Goal: Task Accomplishment & Management: Manage account settings

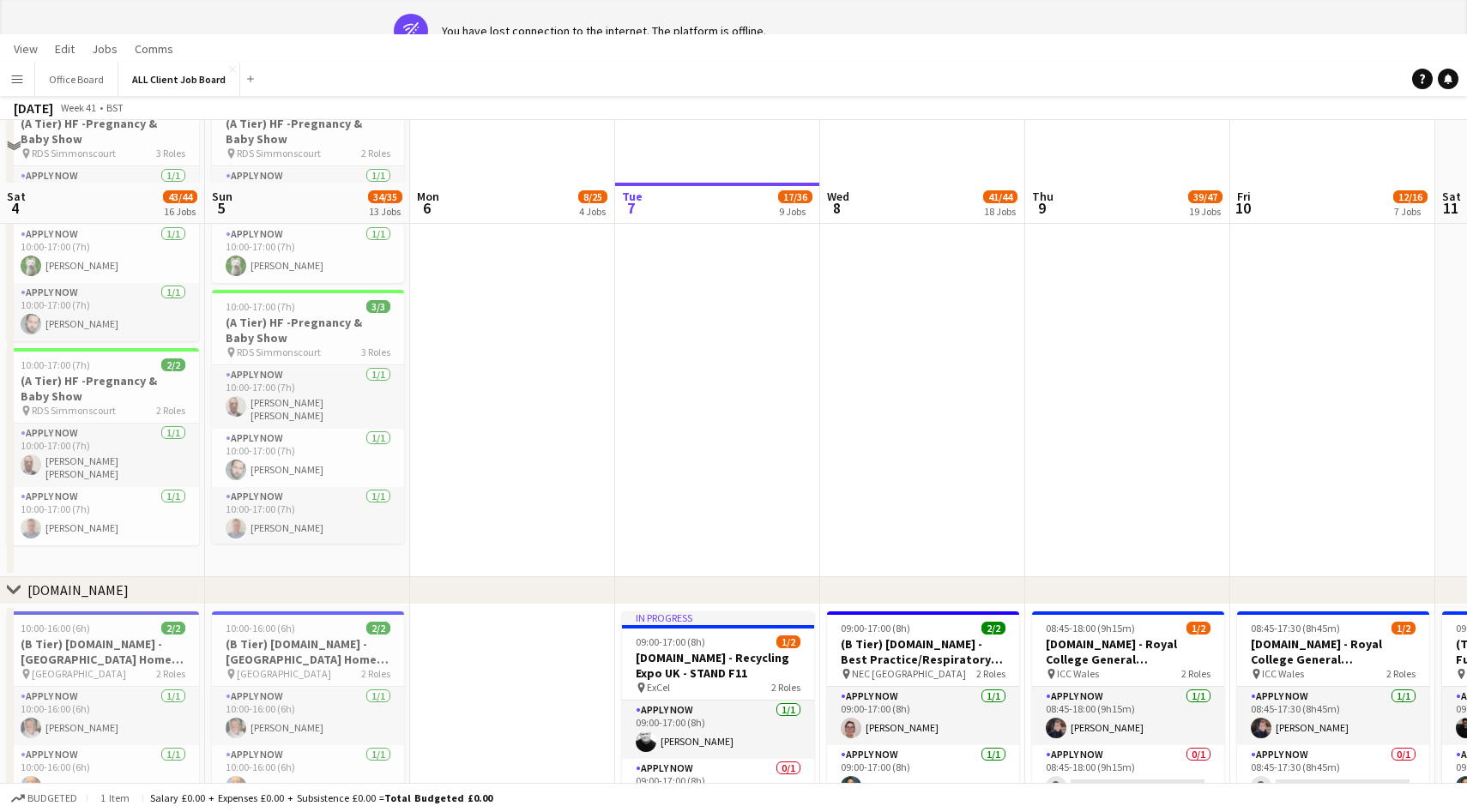
scroll to position [0, 538]
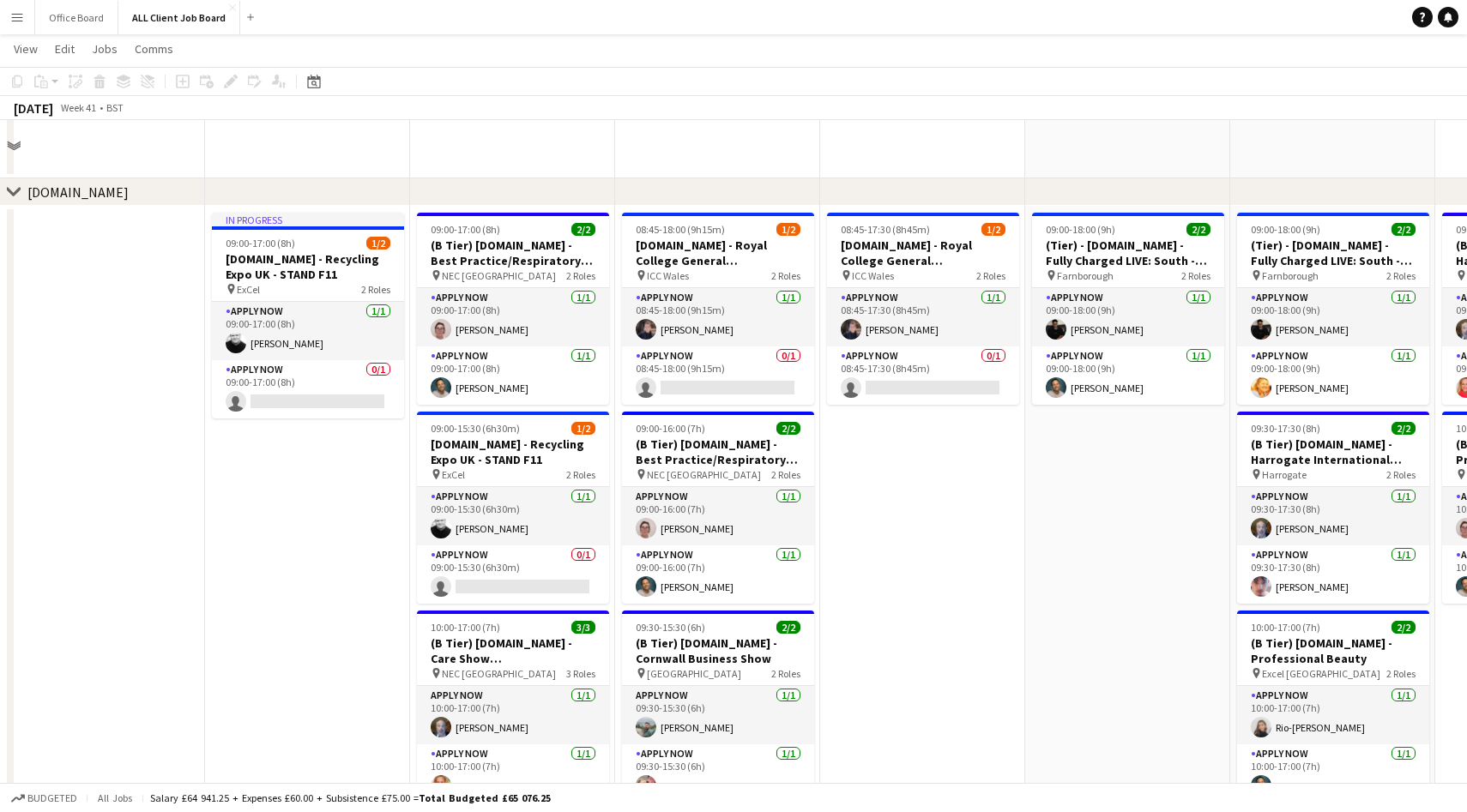
scroll to position [4638, 0]
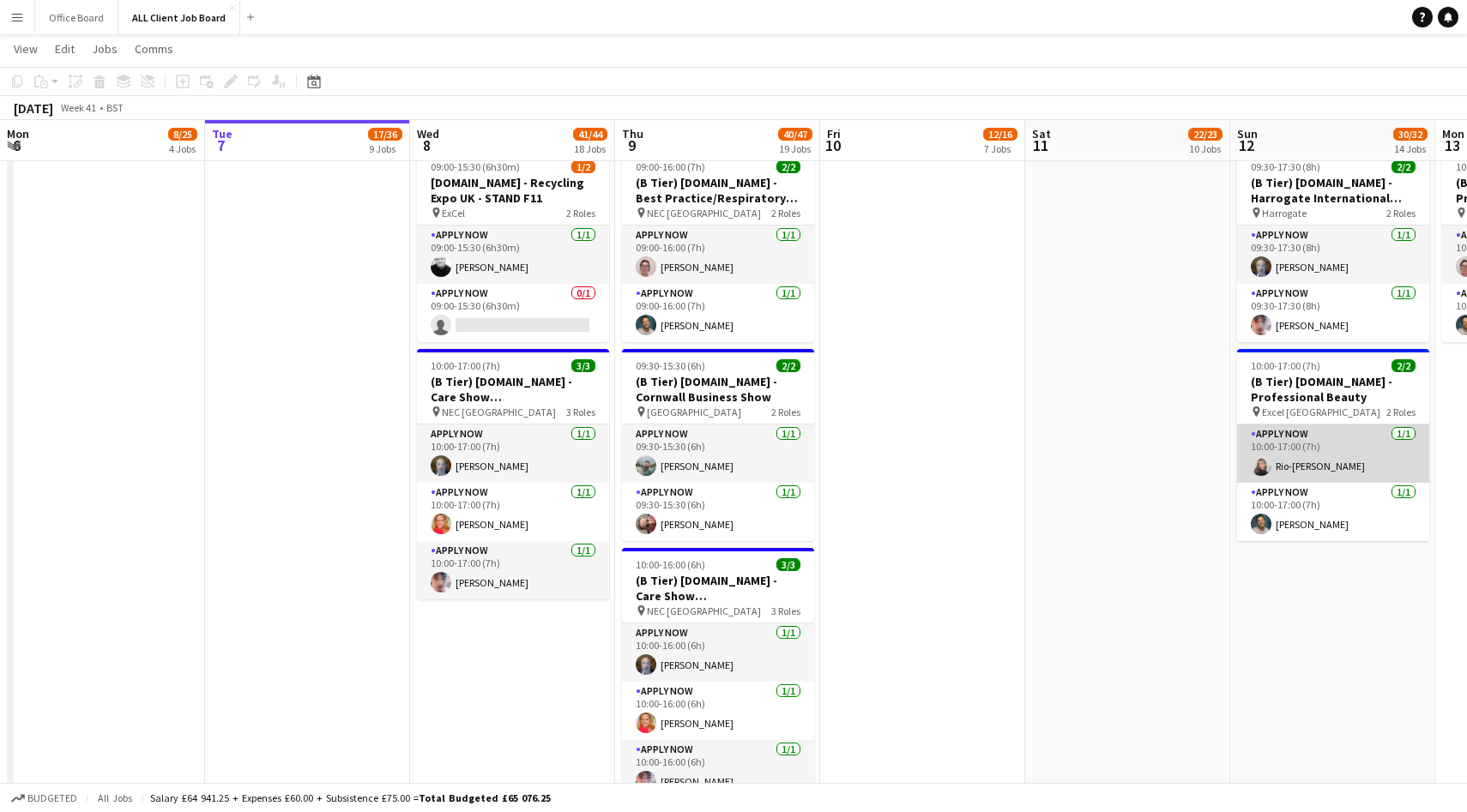
click at [1331, 451] on app-card-role "APPLY NOW [DATE] 10:00-17:00 (7h) [PERSON_NAME]" at bounding box center [1332, 453] width 192 height 59
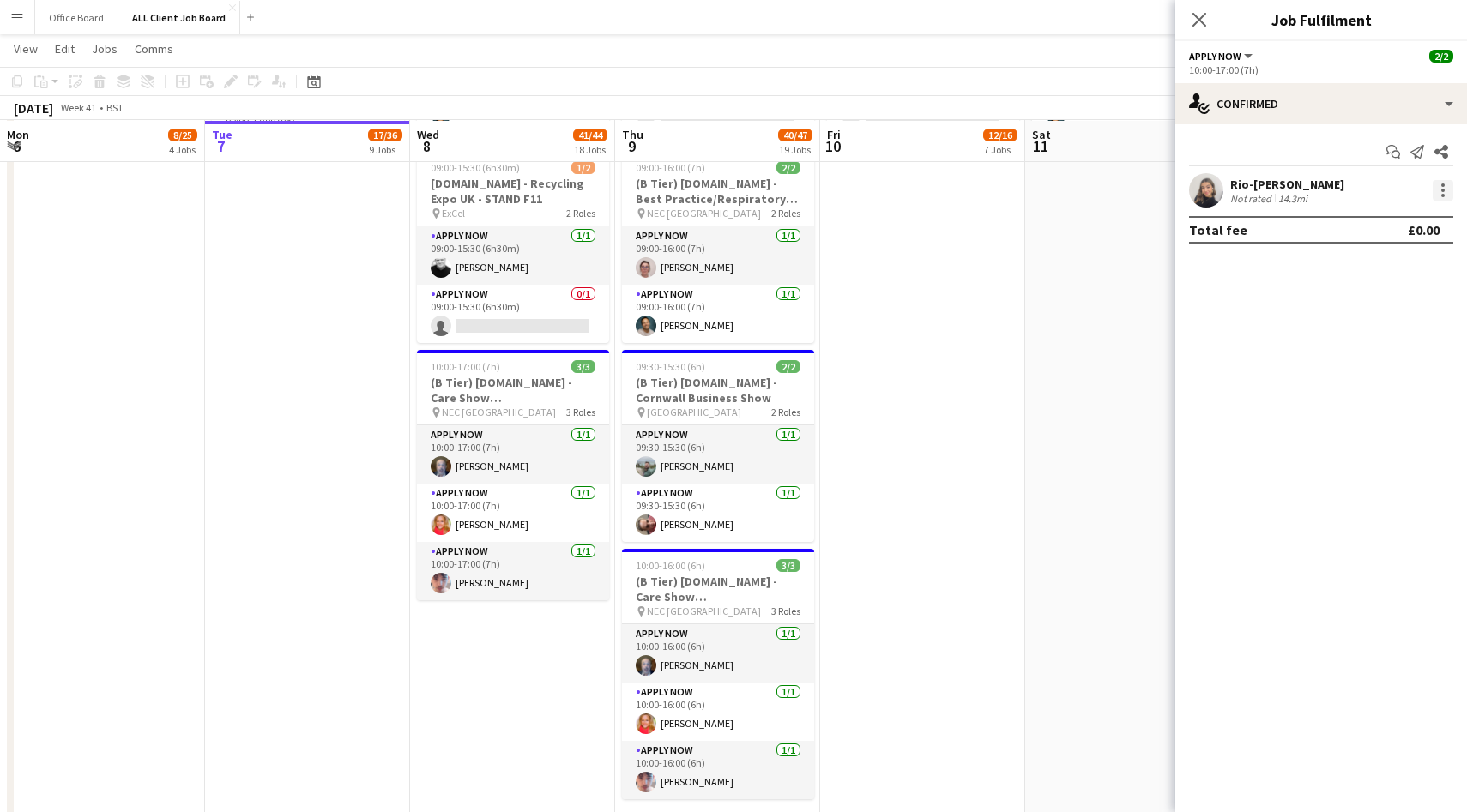
click at [1446, 190] on div at bounding box center [1443, 190] width 21 height 21
click at [1387, 391] on span "Remove" at bounding box center [1386, 387] width 107 height 15
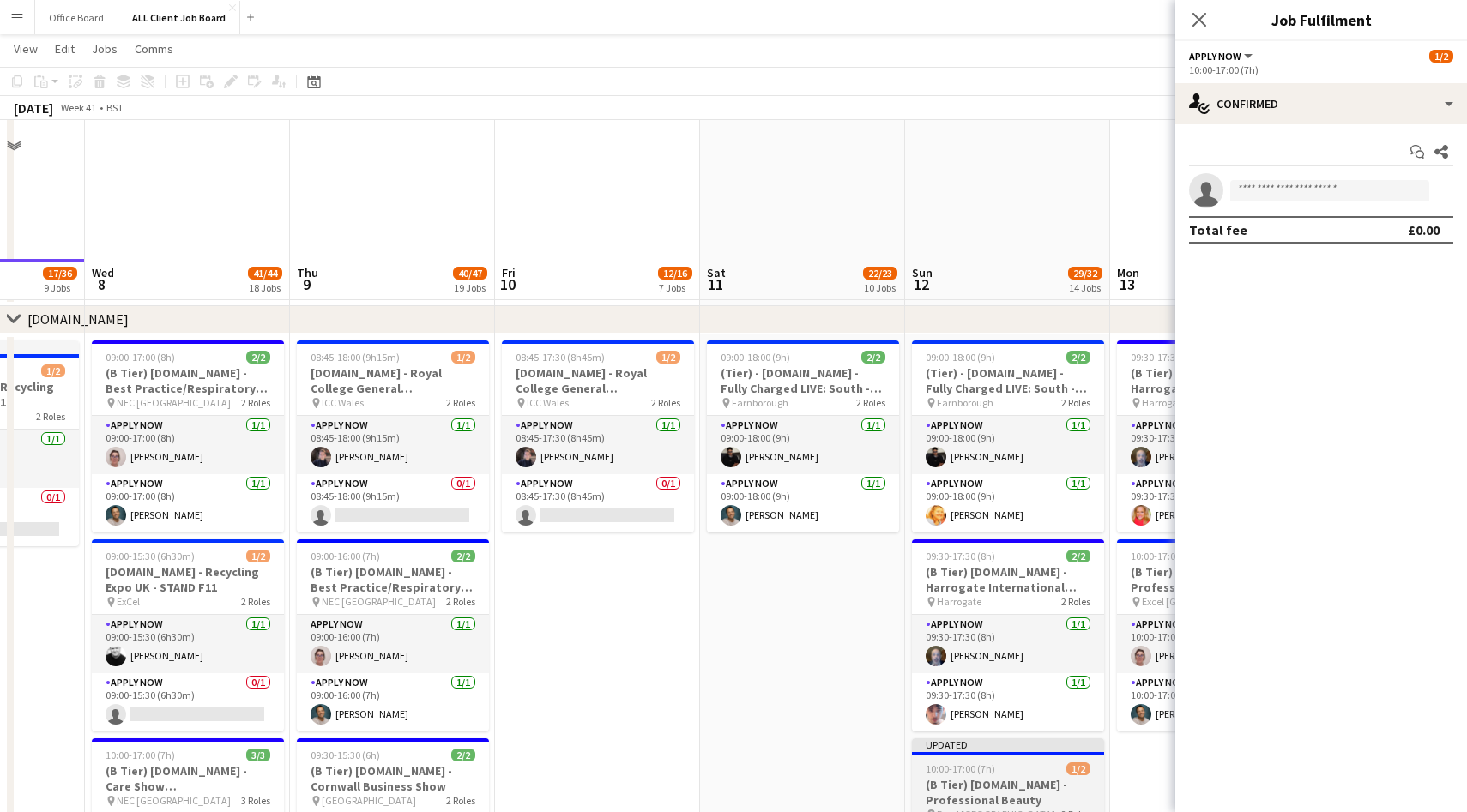
scroll to position [4501, 0]
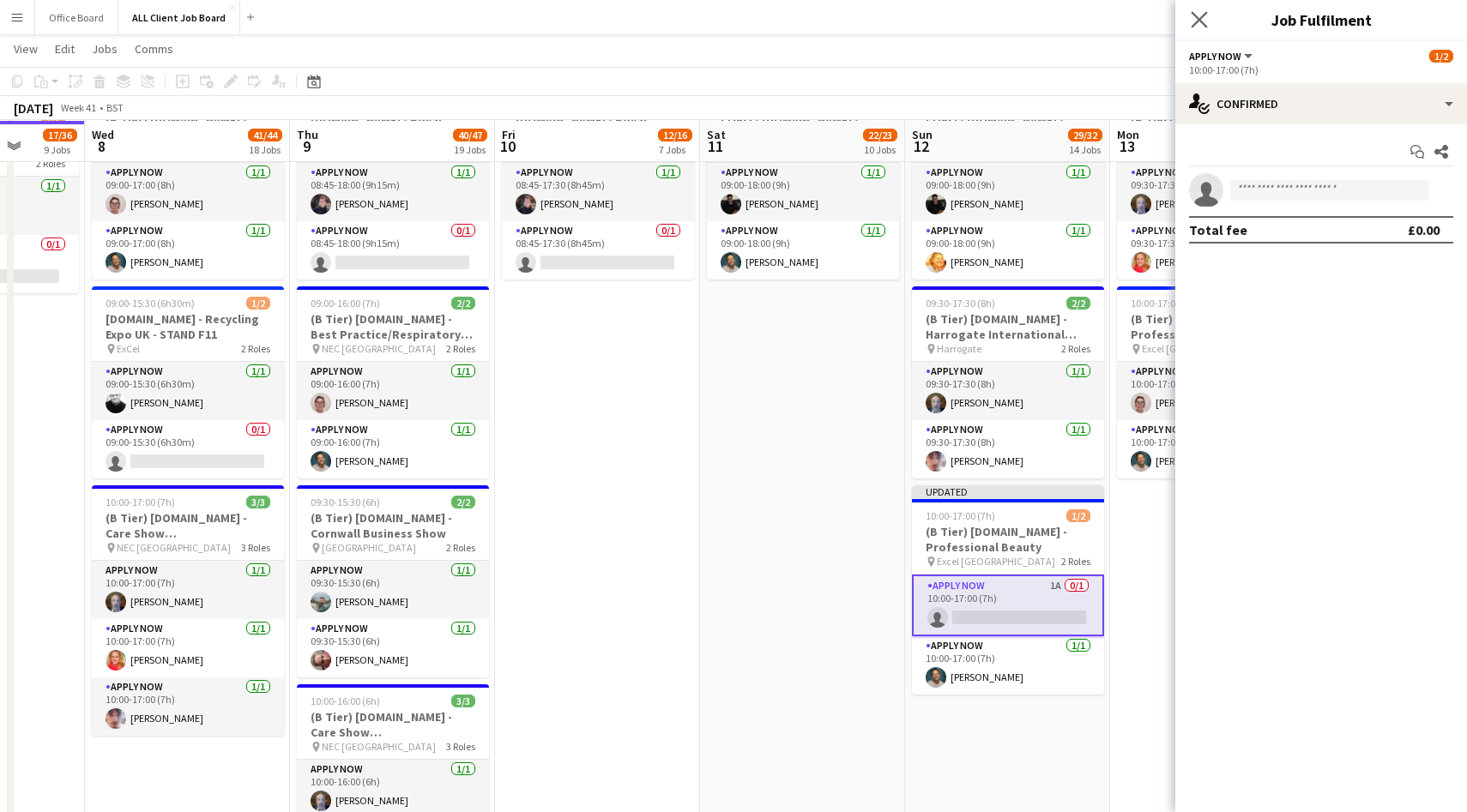
click at [1189, 17] on app-icon "Close pop-in" at bounding box center [1200, 21] width 25 height 25
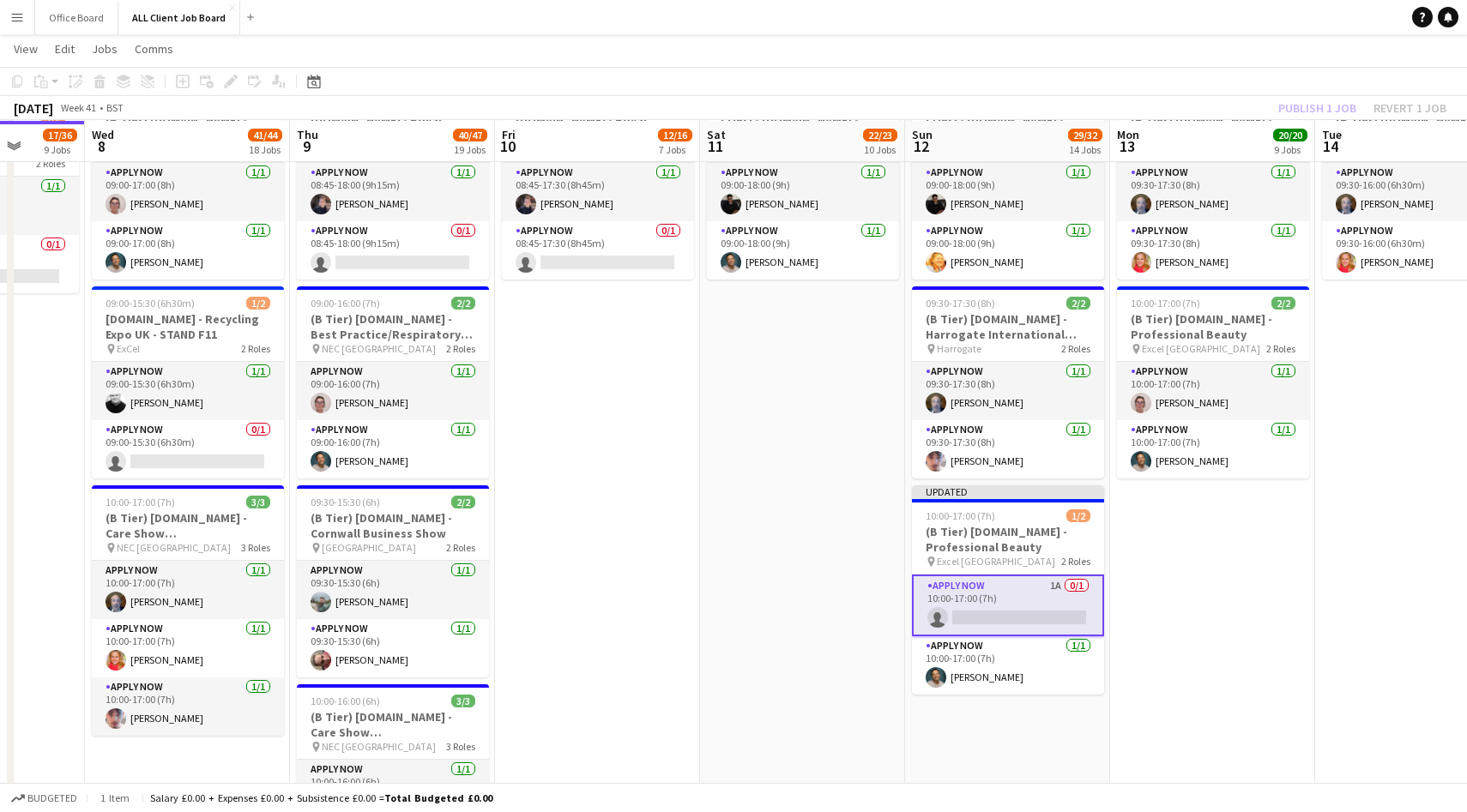
click at [1322, 104] on div "Publish 1 job Revert 1 job" at bounding box center [1362, 107] width 210 height 23
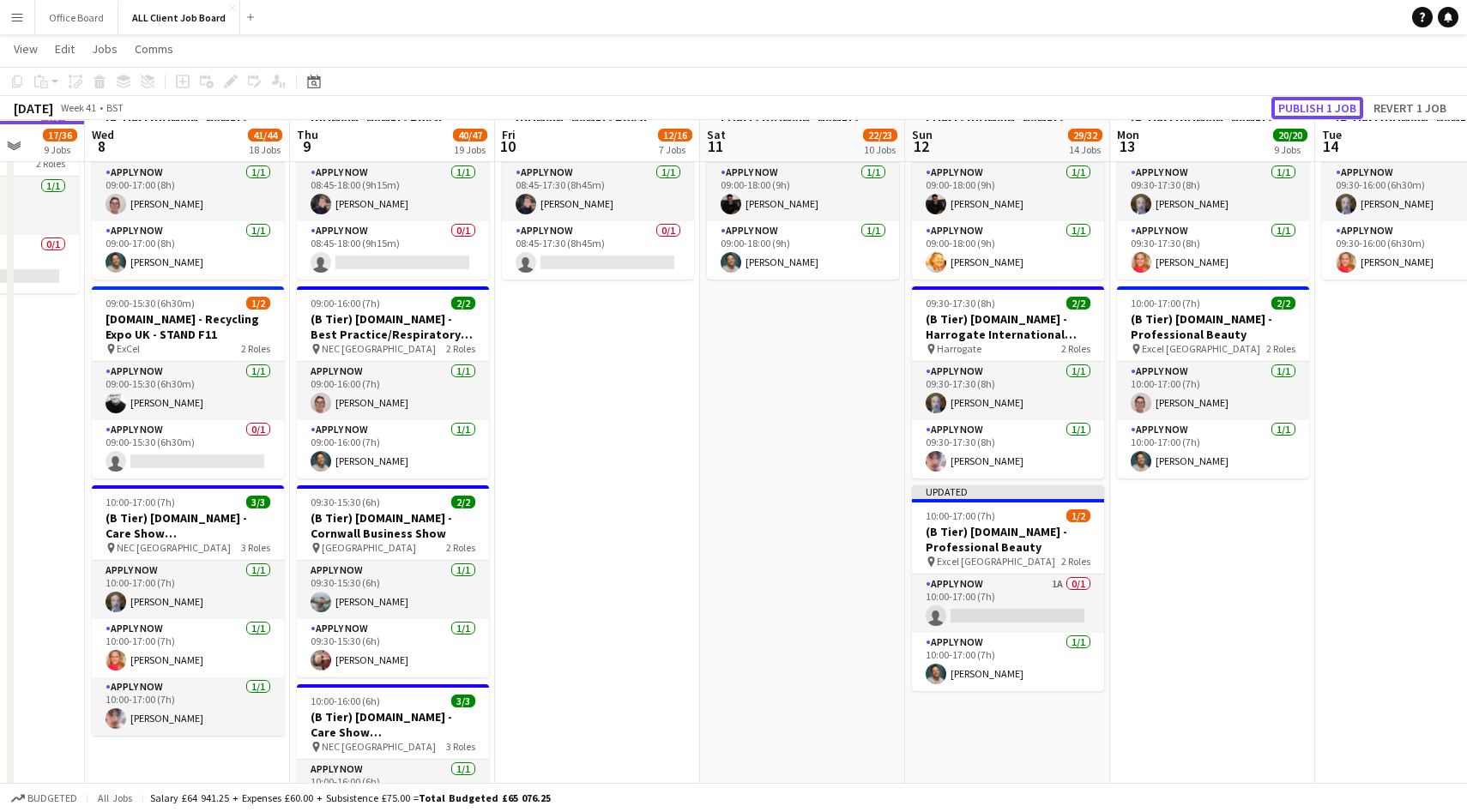
click at [1322, 104] on button "Publish 1 job" at bounding box center [1317, 107] width 92 height 23
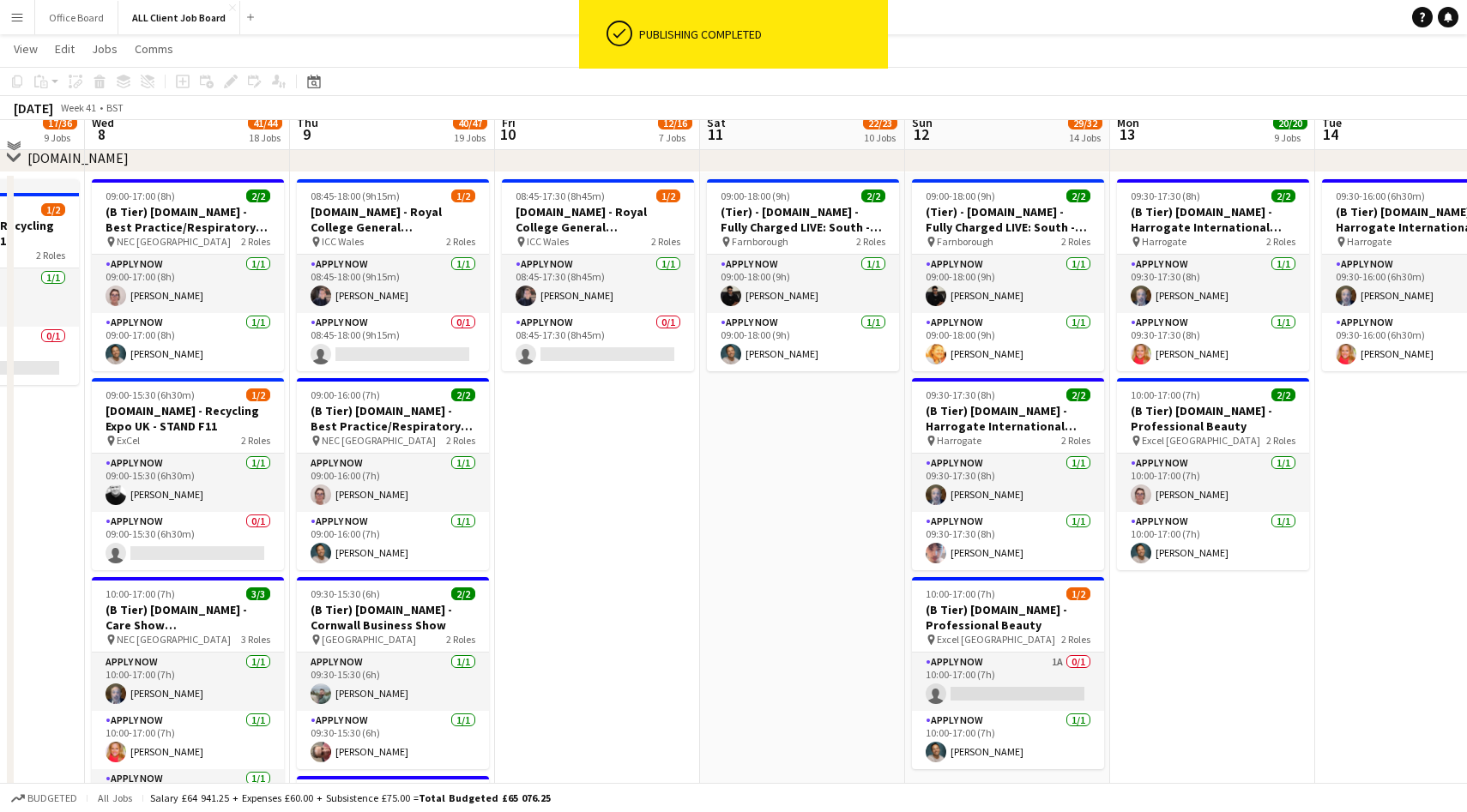
scroll to position [4396, 0]
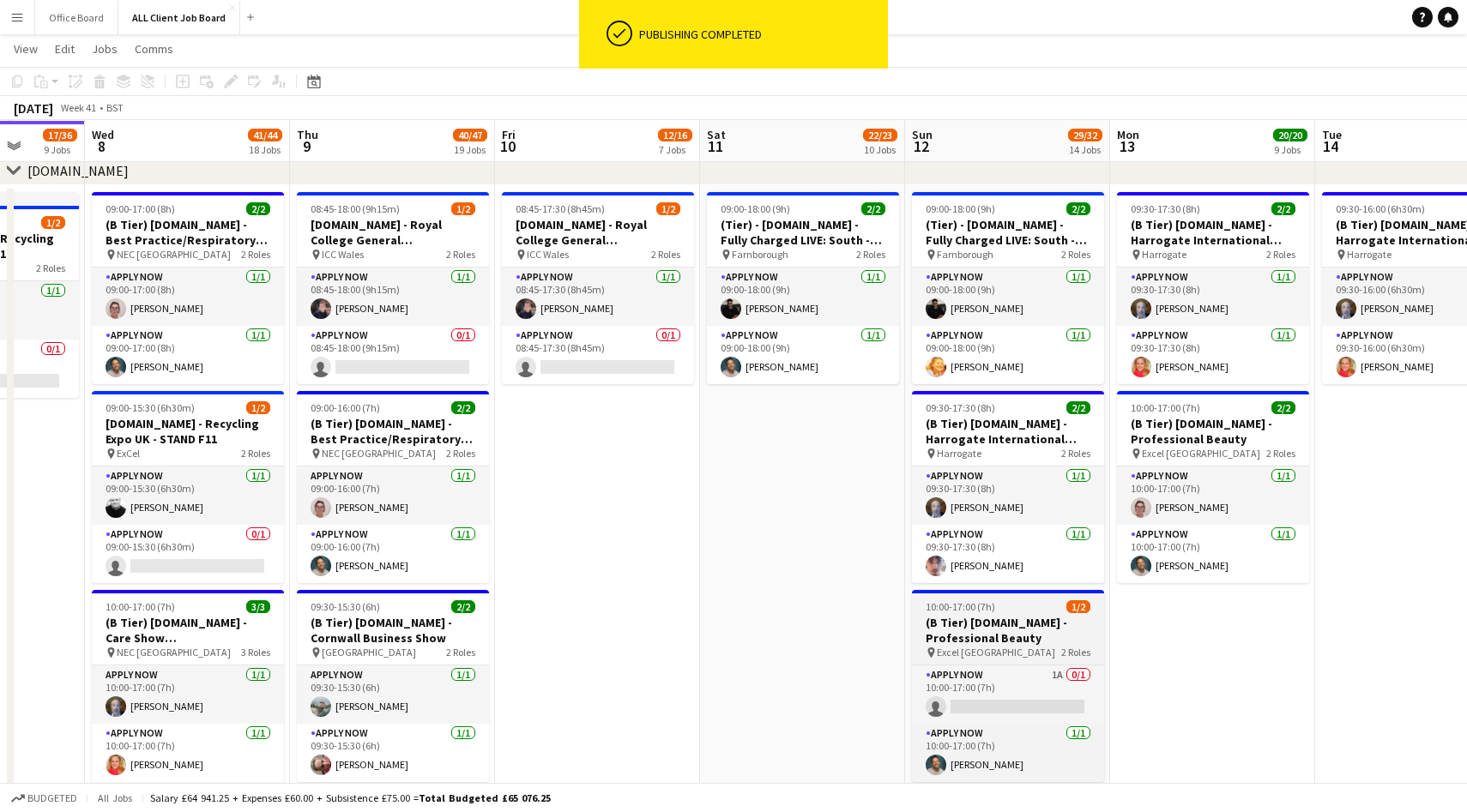
click at [1043, 655] on div "pin Excel London 2 Roles" at bounding box center [1007, 652] width 192 height 14
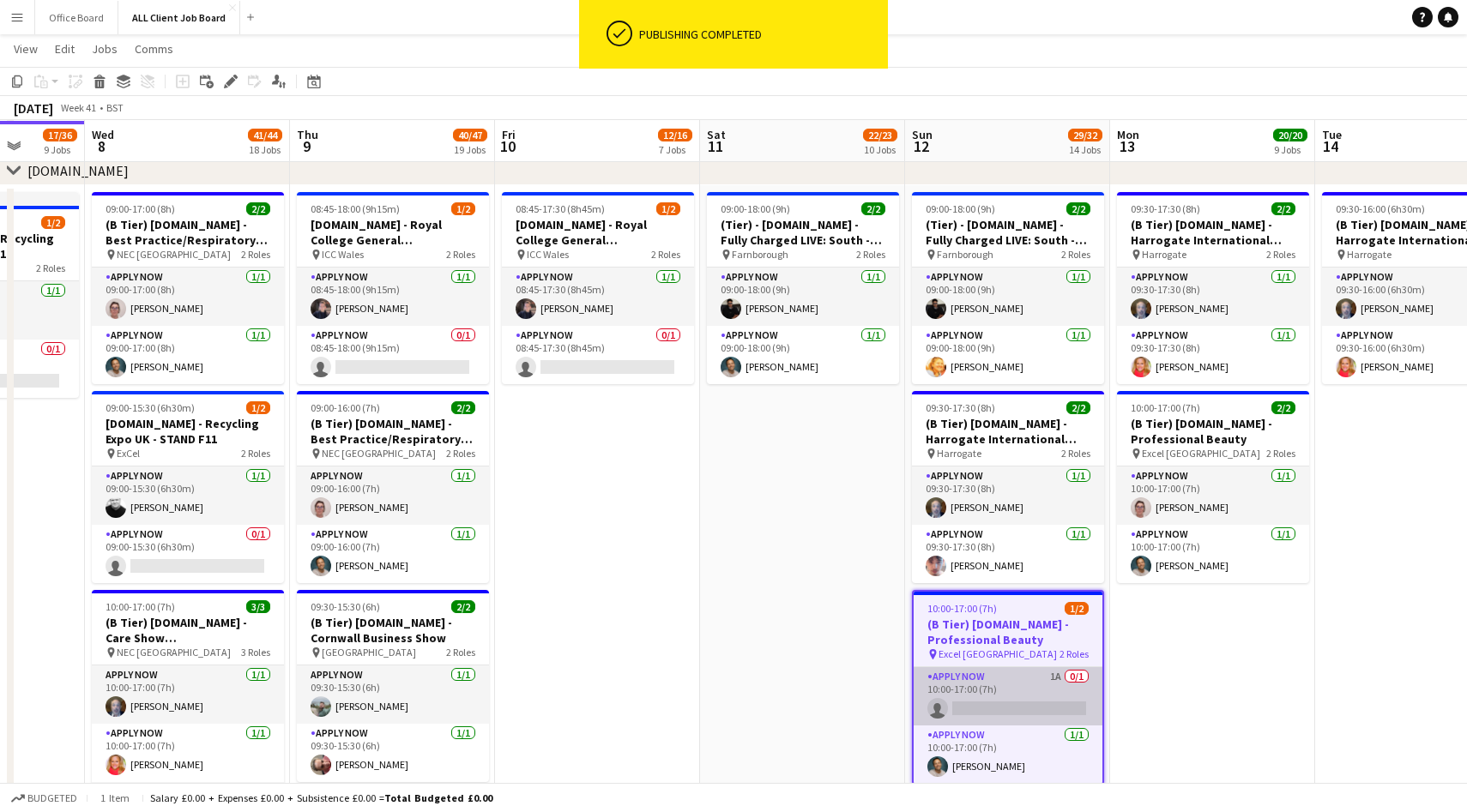
click at [1028, 684] on app-card-role "APPLY NOW 1A 0/1 10:00-17:00 (7h) single-neutral-actions" at bounding box center [1007, 696] width 189 height 59
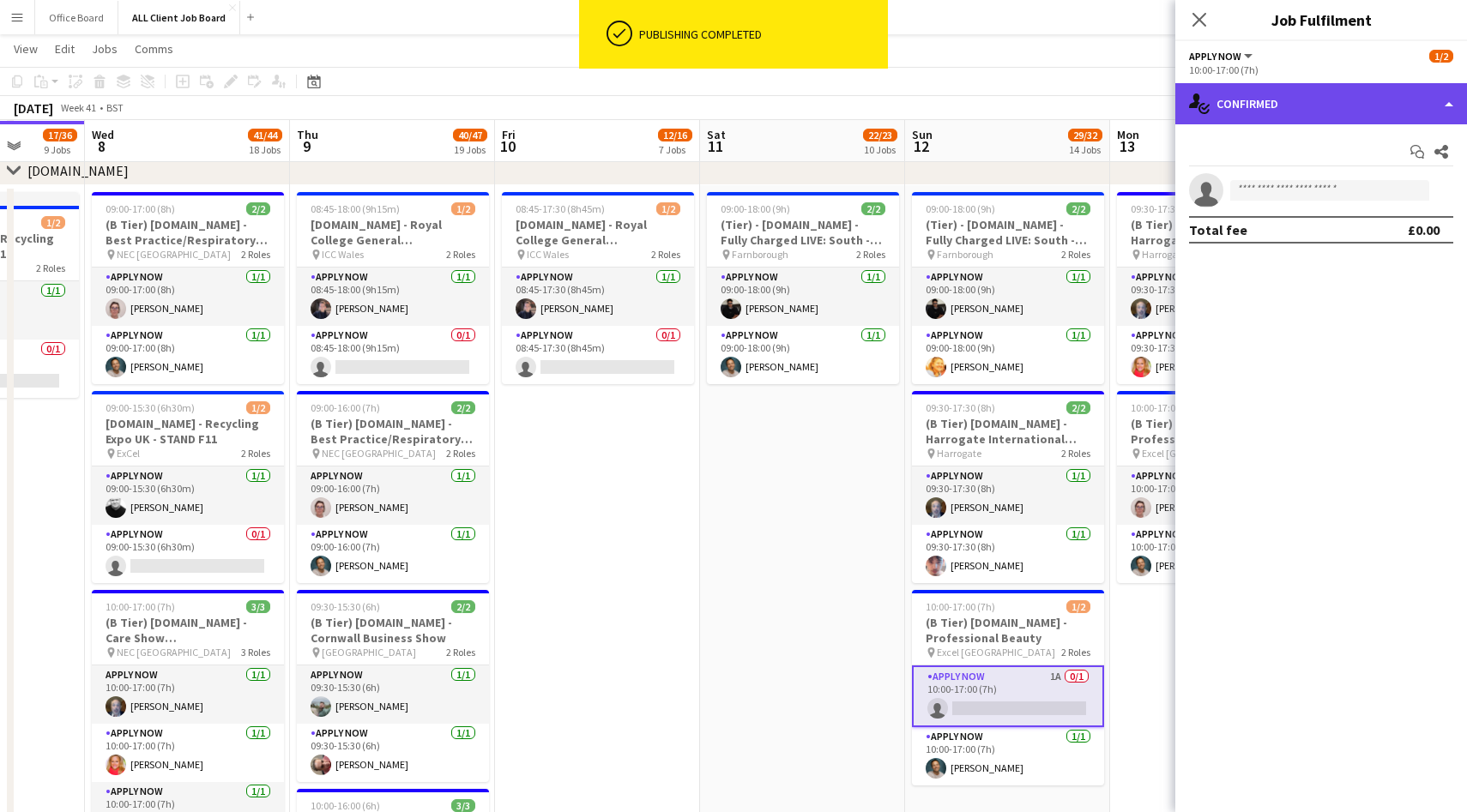
click at [1348, 109] on div "single-neutral-actions-check-2 Confirmed" at bounding box center [1321, 104] width 292 height 42
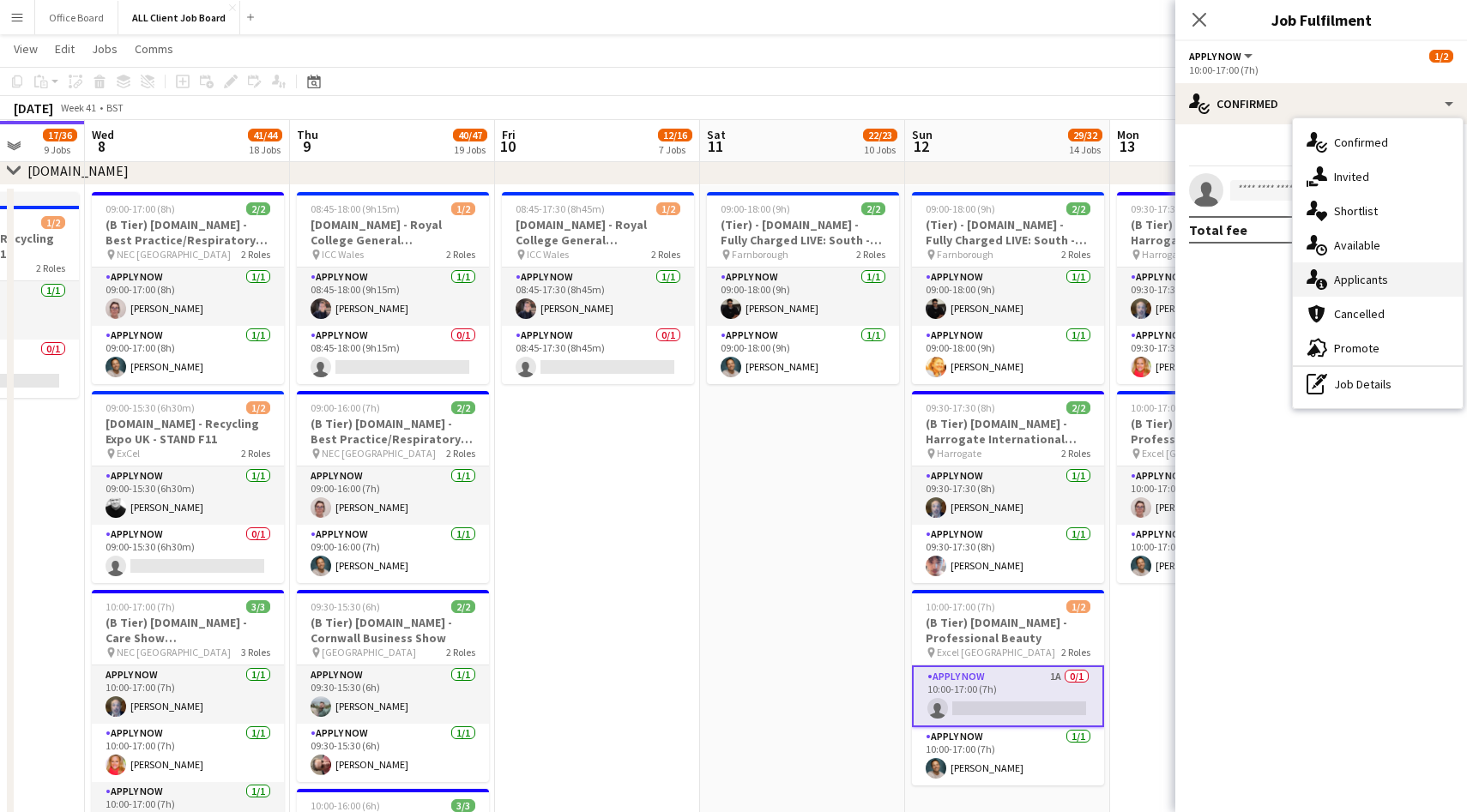
click at [1373, 278] on span "Applicants" at bounding box center [1360, 279] width 54 height 15
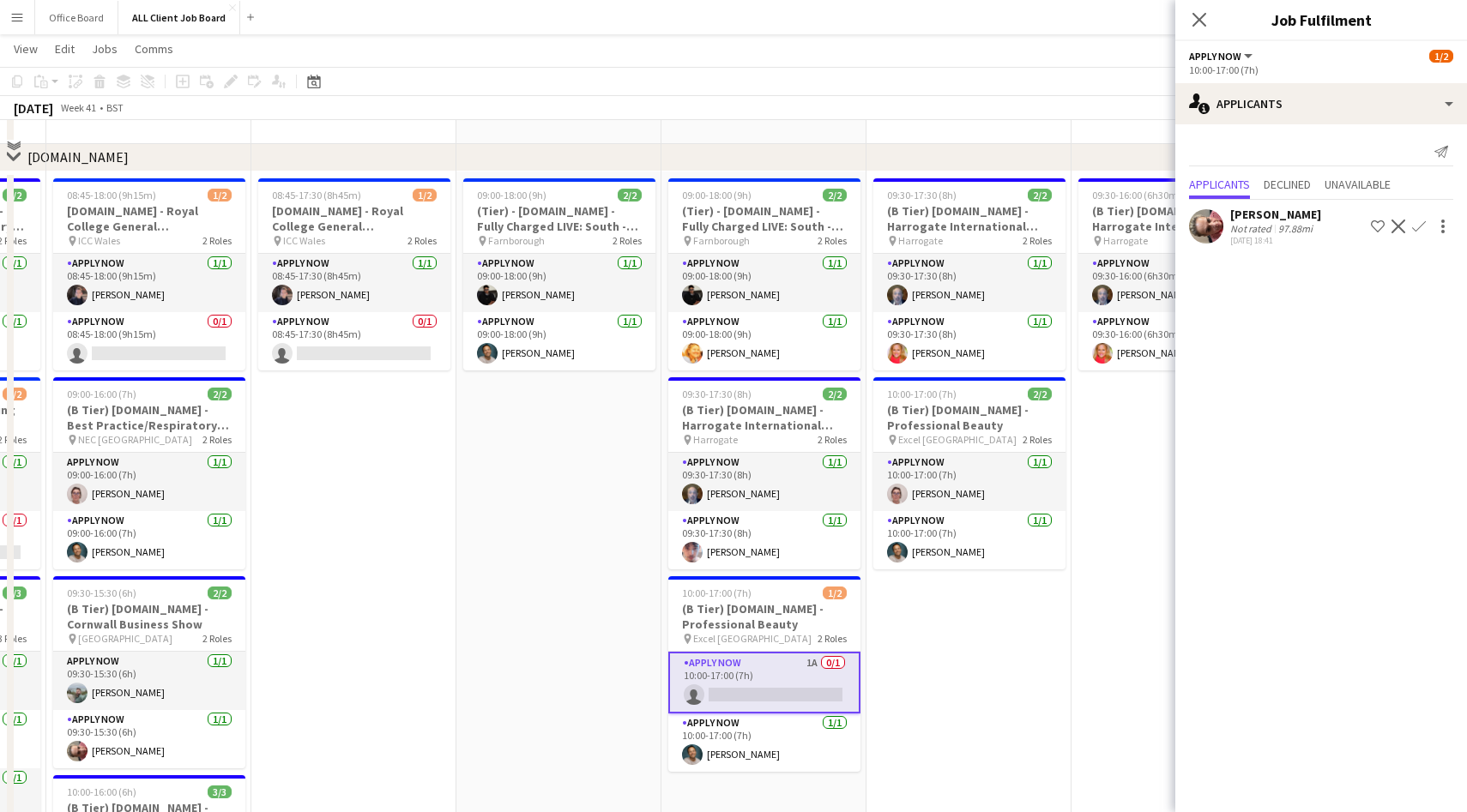
scroll to position [4696, 0]
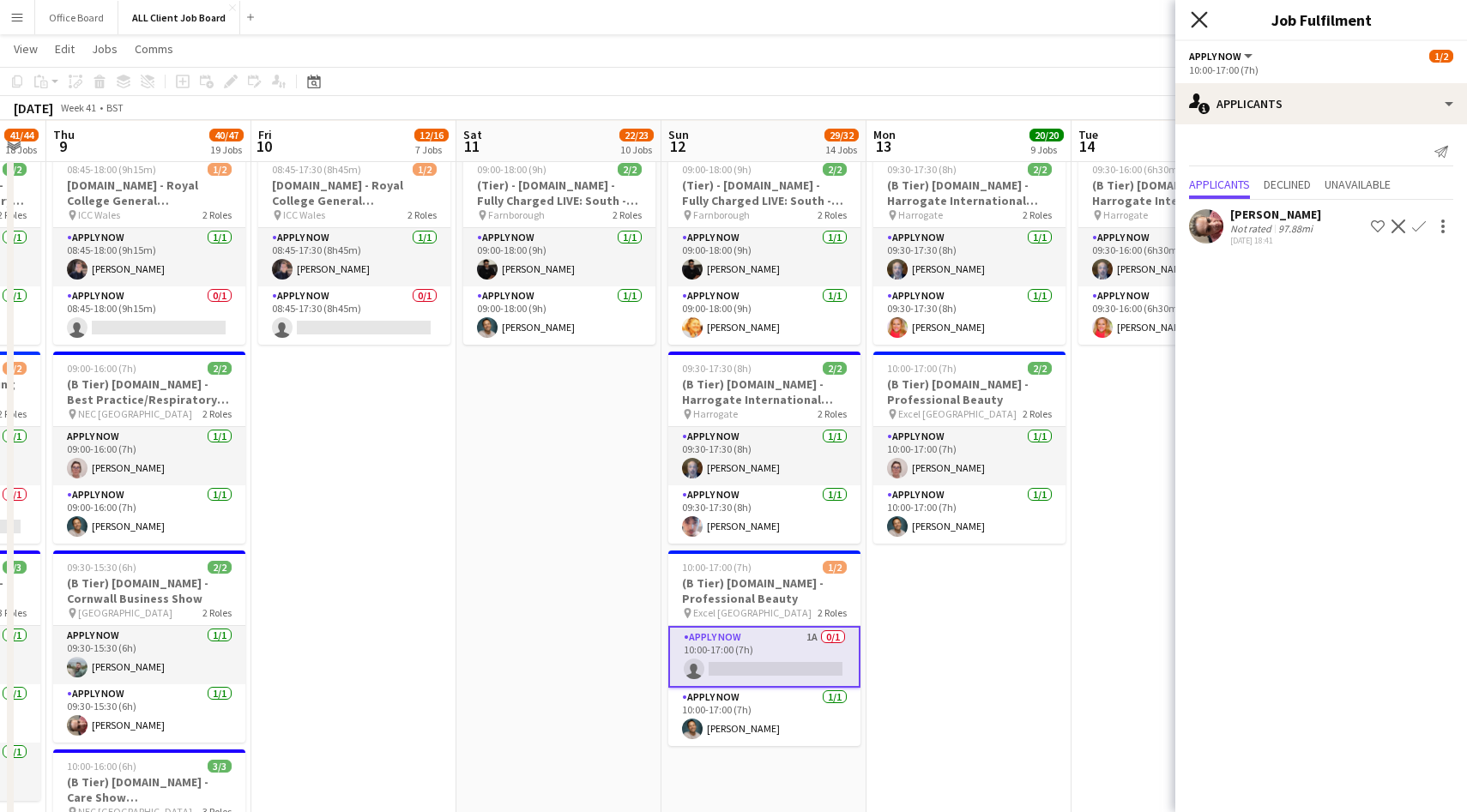
click at [1191, 14] on icon "Close pop-in" at bounding box center [1199, 19] width 16 height 16
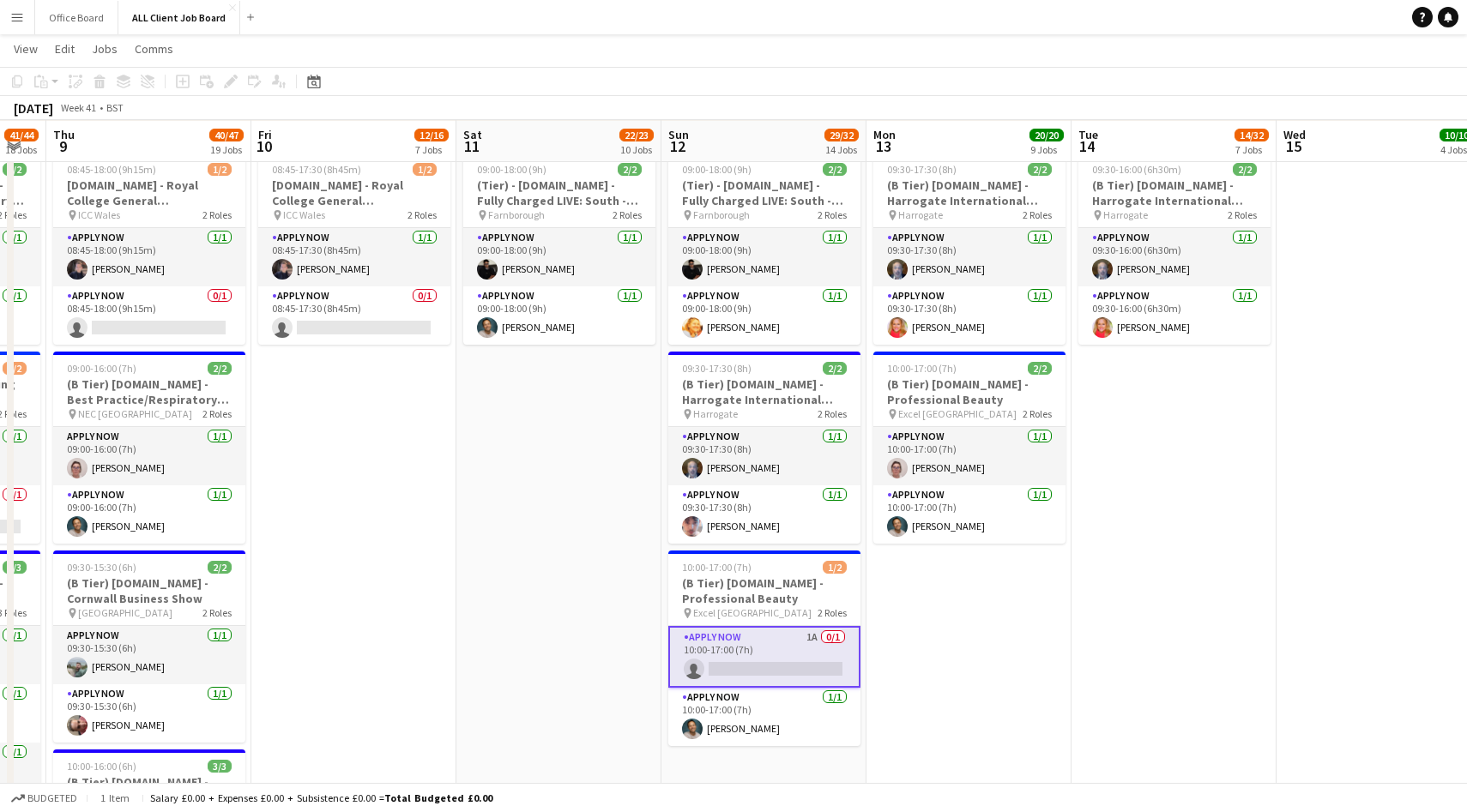
click at [1162, 653] on app-date-cell "09:30-16:00 (6h30m) 2/2 (B Tier) [DOMAIN_NAME] - Harrogate International Nurser…" at bounding box center [1173, 592] width 205 height 893
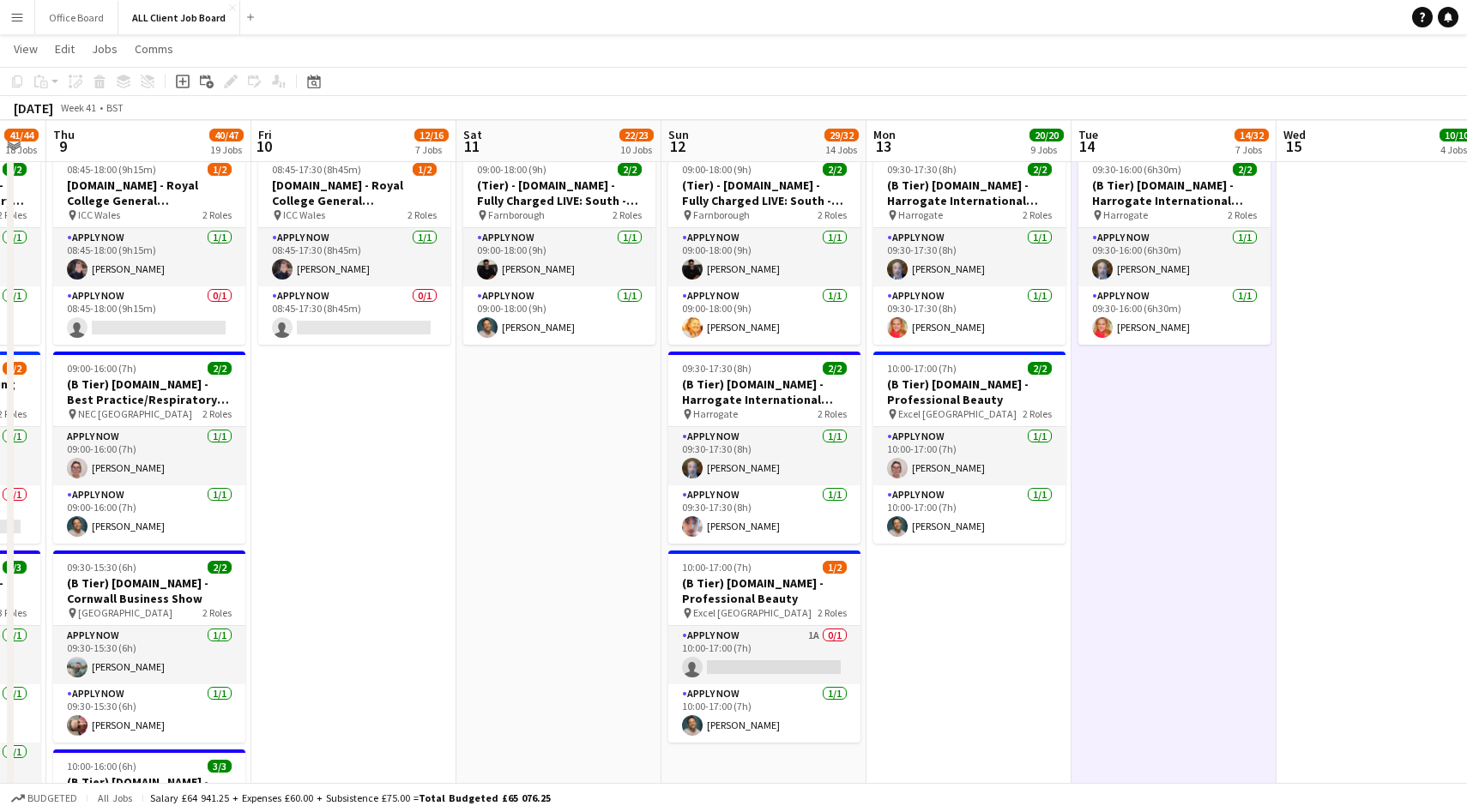
click at [1162, 653] on app-date-cell "09:30-16:00 (6h30m) 2/2 (B Tier) [DOMAIN_NAME] - Harrogate International Nurser…" at bounding box center [1173, 592] width 205 height 893
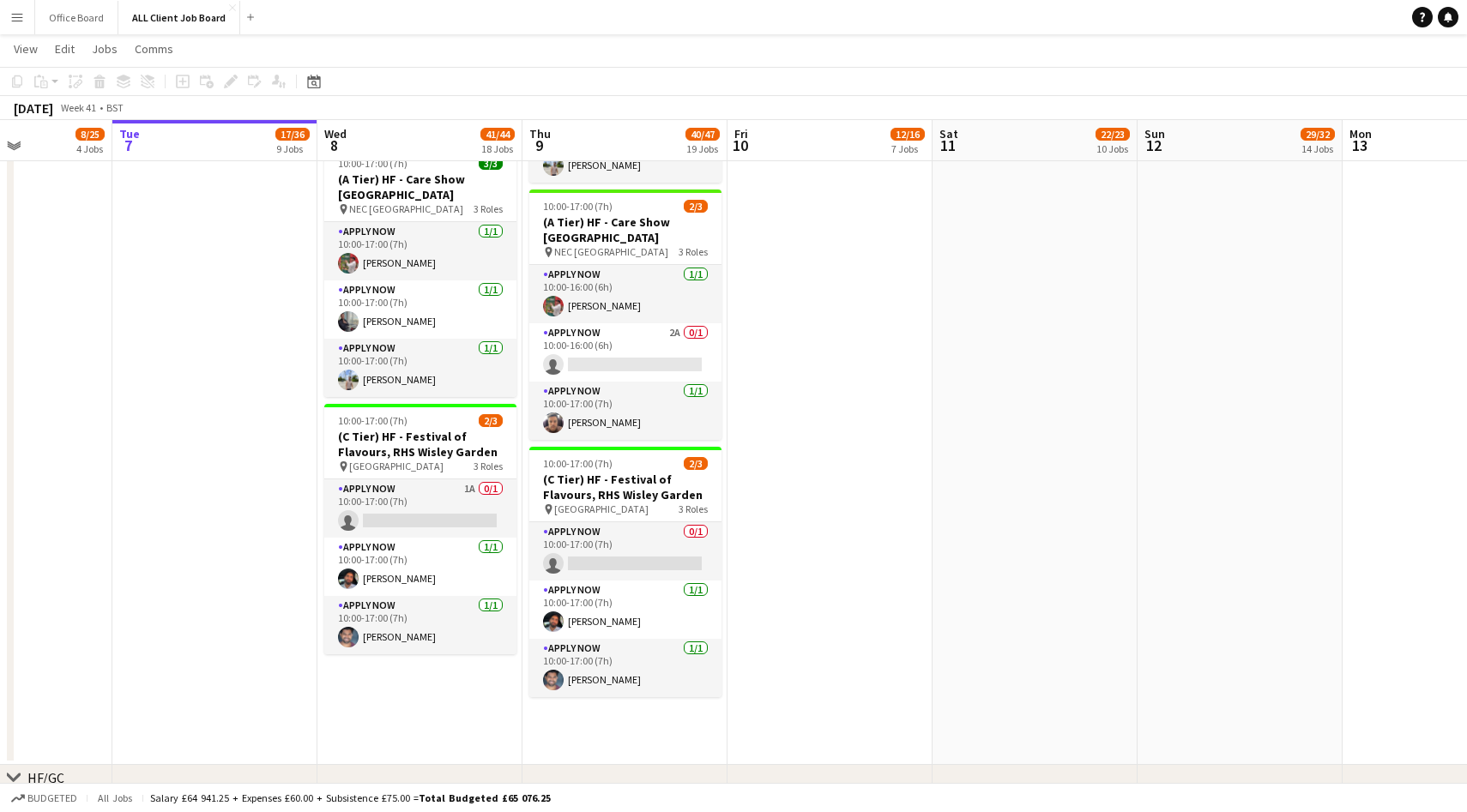
scroll to position [3107, 0]
